Goal: Task Accomplishment & Management: Use online tool/utility

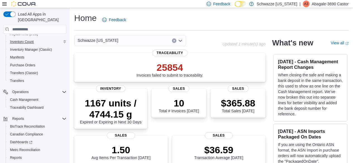
scroll to position [70, 0]
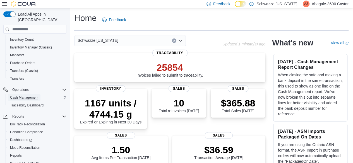
click at [30, 95] on span "Cash Management" at bounding box center [24, 97] width 28 height 4
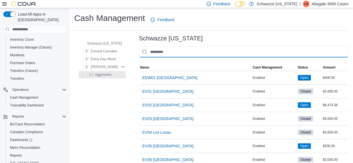
click at [176, 54] on input "This is a search bar. As you type, the results lower in the page will automatic…" at bounding box center [244, 51] width 210 height 11
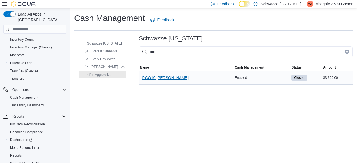
type input "***"
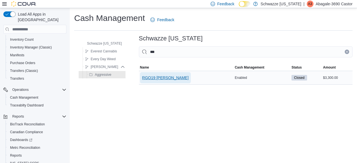
click at [155, 77] on span "RGO19 [PERSON_NAME]" at bounding box center [165, 78] width 47 height 6
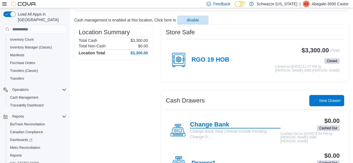
click at [206, 122] on h4 "Change Bank" at bounding box center [235, 124] width 90 height 7
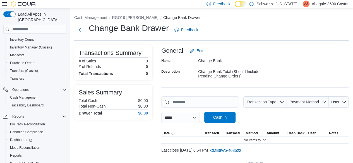
click at [232, 119] on span "Cash In" at bounding box center [220, 117] width 25 height 11
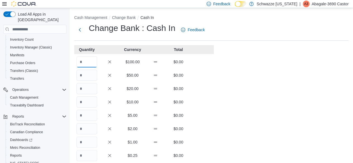
click at [84, 63] on input "Quantity" at bounding box center [86, 61] width 21 height 11
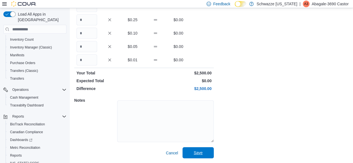
type input "**"
click at [201, 152] on span "Save" at bounding box center [198, 153] width 9 height 6
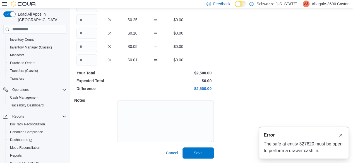
click at [243, 103] on div "Cash Management Change Bank Cash In Change Bank : Cash In Feedback Quantity Cur…" at bounding box center [211, 17] width 283 height 291
click at [173, 153] on span "Cancel" at bounding box center [172, 153] width 12 height 6
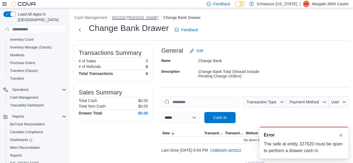
click at [125, 17] on button "RGO19 [PERSON_NAME]" at bounding box center [135, 17] width 47 height 4
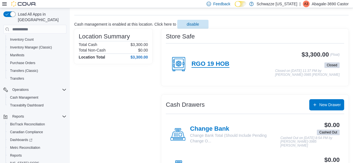
click at [216, 66] on h4 "RGO 19 HOB" at bounding box center [211, 64] width 38 height 7
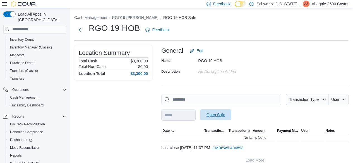
click at [225, 116] on span "Open Safe" at bounding box center [216, 115] width 19 height 6
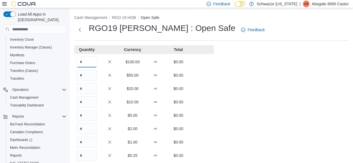
click at [89, 61] on input "Quantity" at bounding box center [86, 61] width 21 height 11
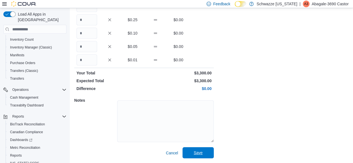
type input "**"
click at [206, 154] on span "Save" at bounding box center [198, 152] width 25 height 11
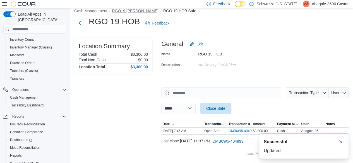
click at [124, 9] on button "RGO19 [PERSON_NAME]" at bounding box center [135, 11] width 47 height 4
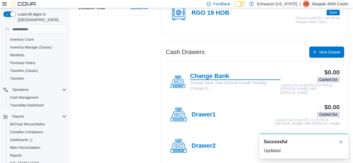
click at [211, 73] on h4 "Change Bank" at bounding box center [235, 76] width 90 height 7
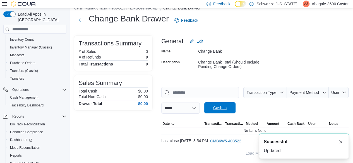
click at [227, 108] on span "Cash In" at bounding box center [219, 108] width 13 height 6
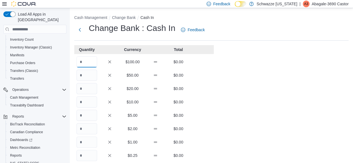
click at [89, 61] on input "Quantity" at bounding box center [86, 61] width 21 height 11
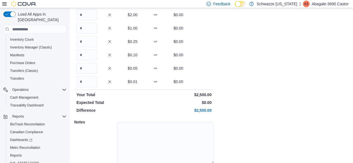
scroll to position [136, 0]
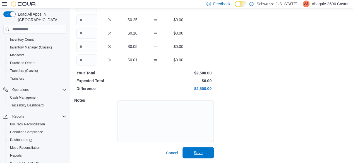
type input "**"
click at [200, 152] on span "Save" at bounding box center [198, 153] width 9 height 6
